Goal: Browse casually: Explore the website without a specific task or goal

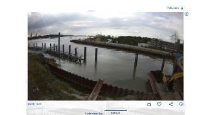
scroll to position [63, 0]
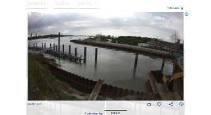
click at [195, 57] on div "Scroll to travel through time | Press 'Alt' Button + Scroll to Zoom | Click and…" at bounding box center [105, 57] width 211 height 115
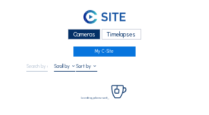
click at [84, 33] on div "Cameras" at bounding box center [84, 34] width 33 height 11
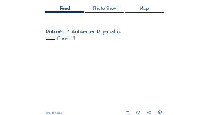
scroll to position [88, 0]
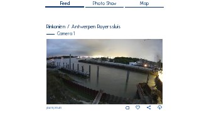
click at [94, 61] on img at bounding box center [105, 71] width 116 height 65
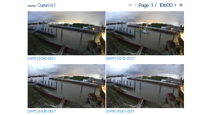
scroll to position [88, 0]
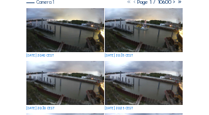
click at [145, 31] on img at bounding box center [144, 30] width 78 height 44
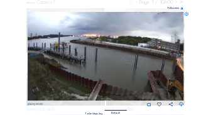
click at [102, 61] on img at bounding box center [106, 56] width 157 height 89
